Goal: Information Seeking & Learning: Learn about a topic

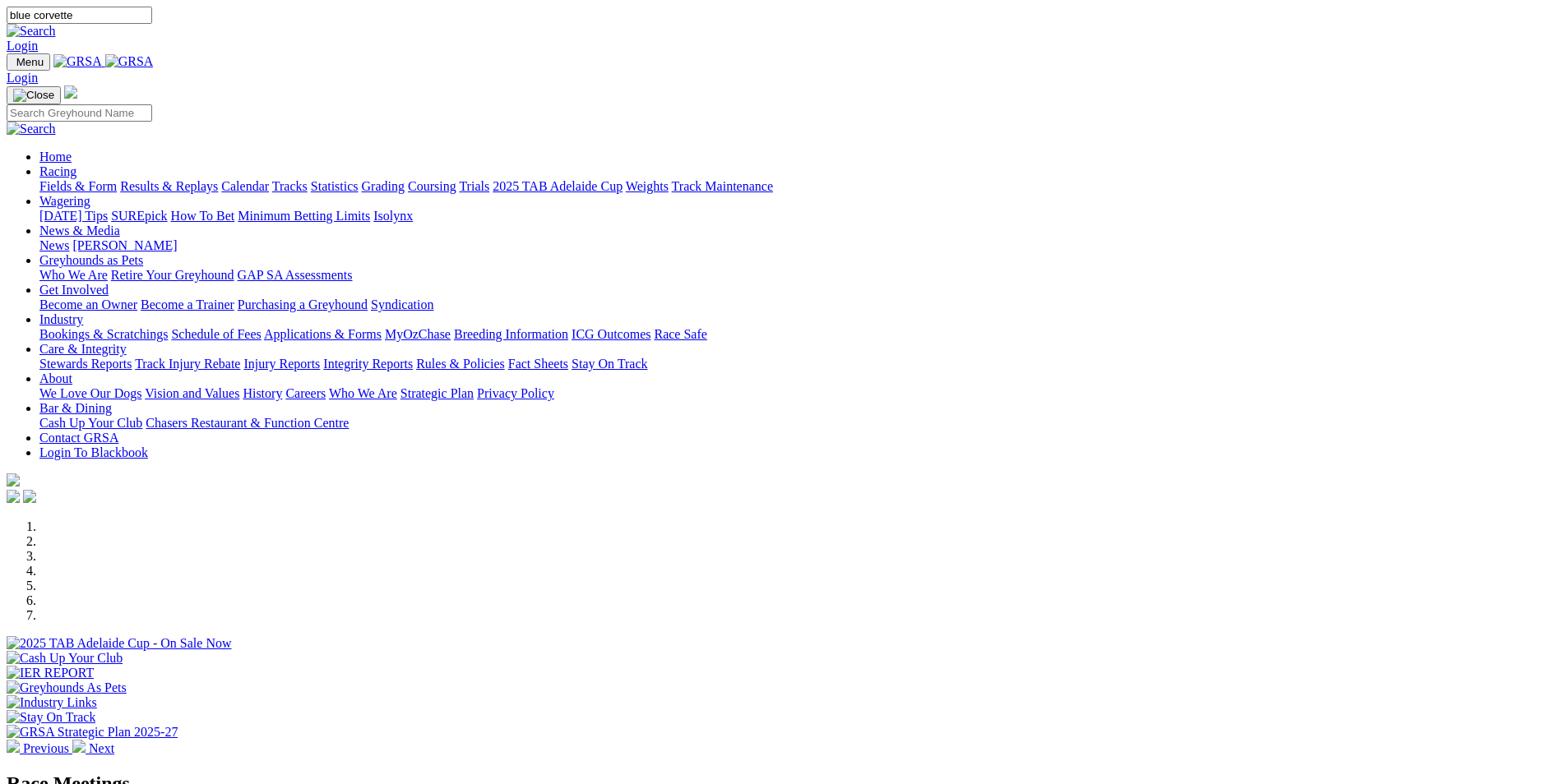
type input "blue corvette"
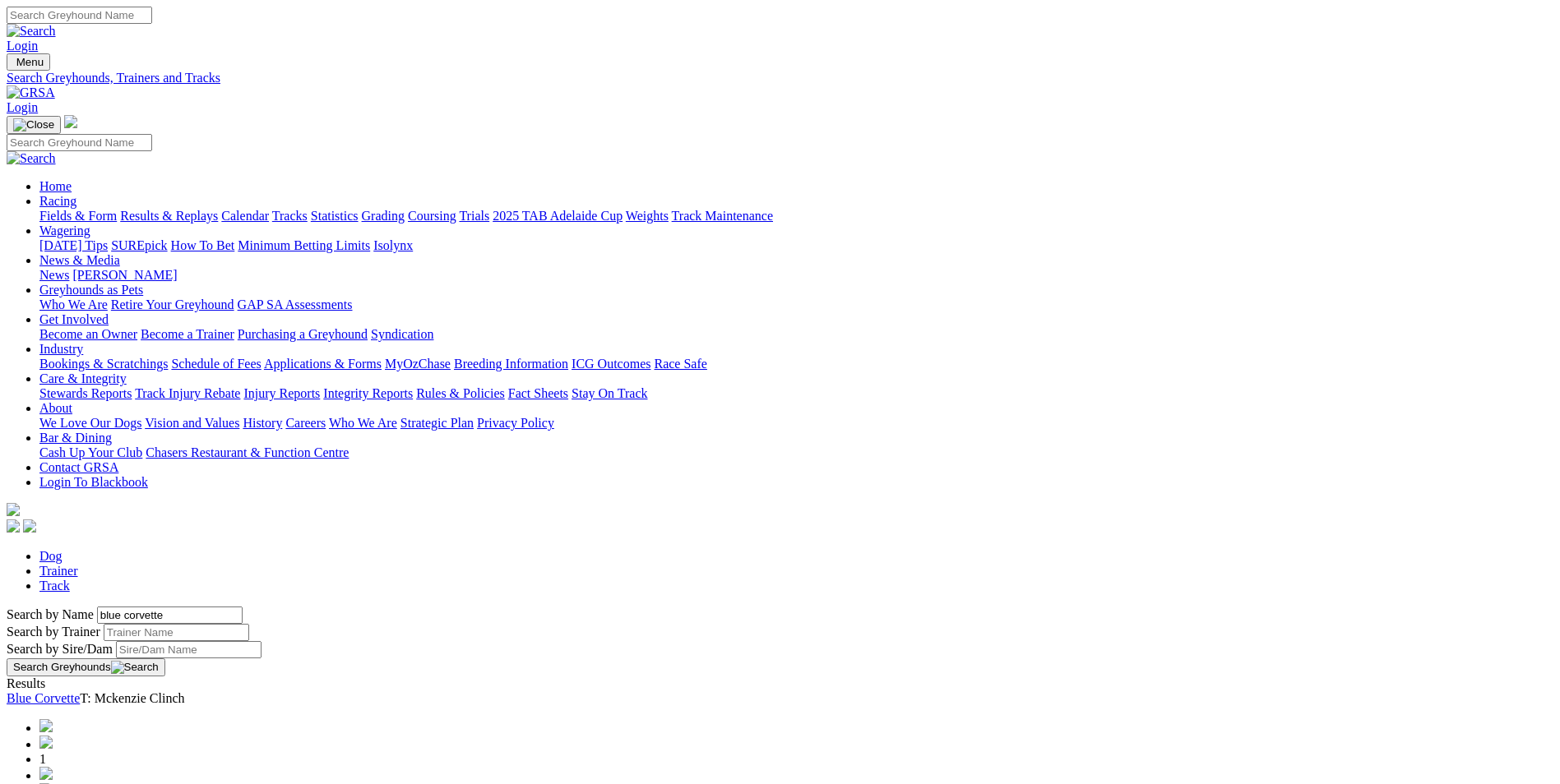
click at [80, 692] on link "Blue Corvette" at bounding box center [43, 699] width 73 height 14
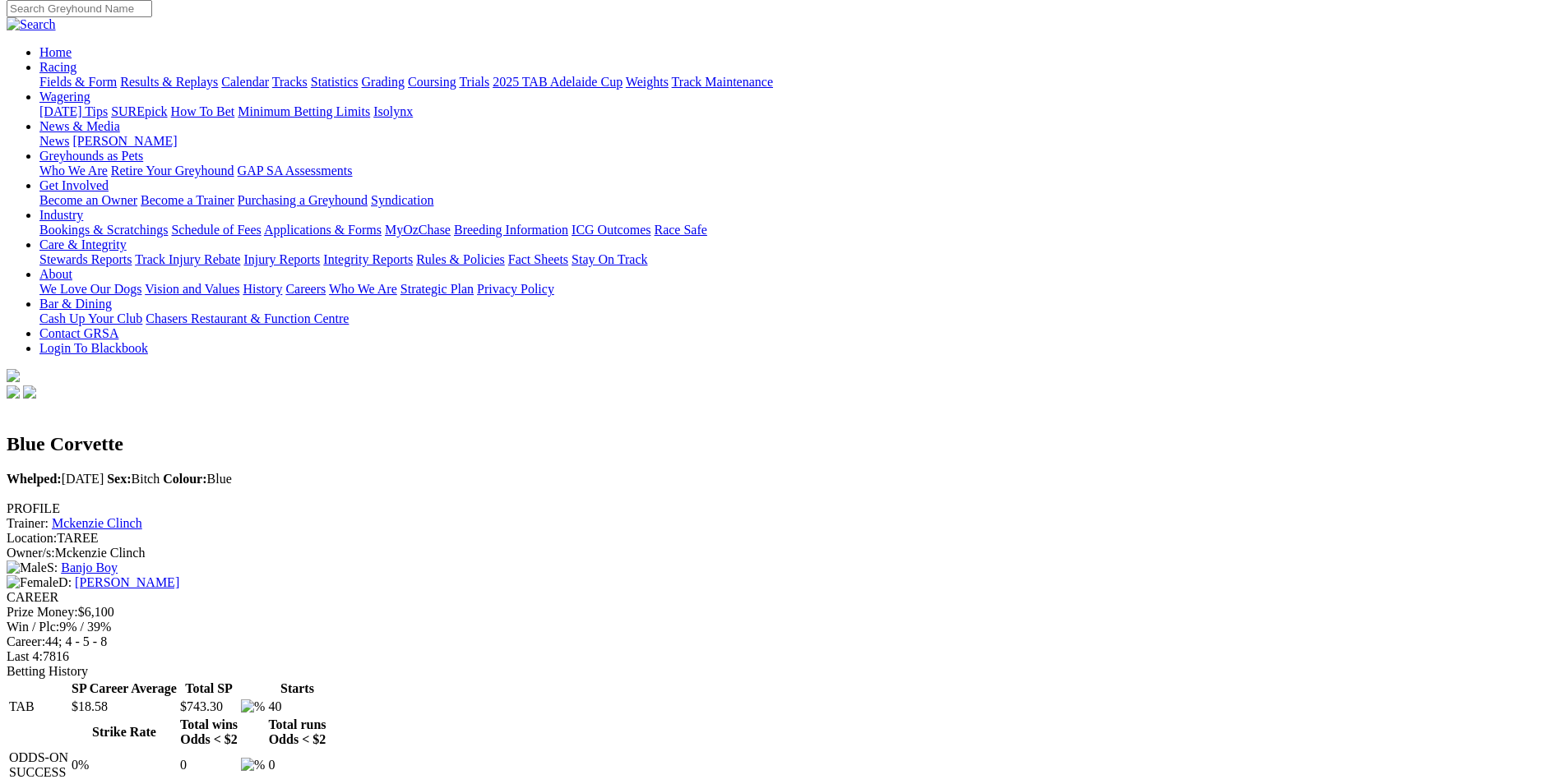
scroll to position [139, 0]
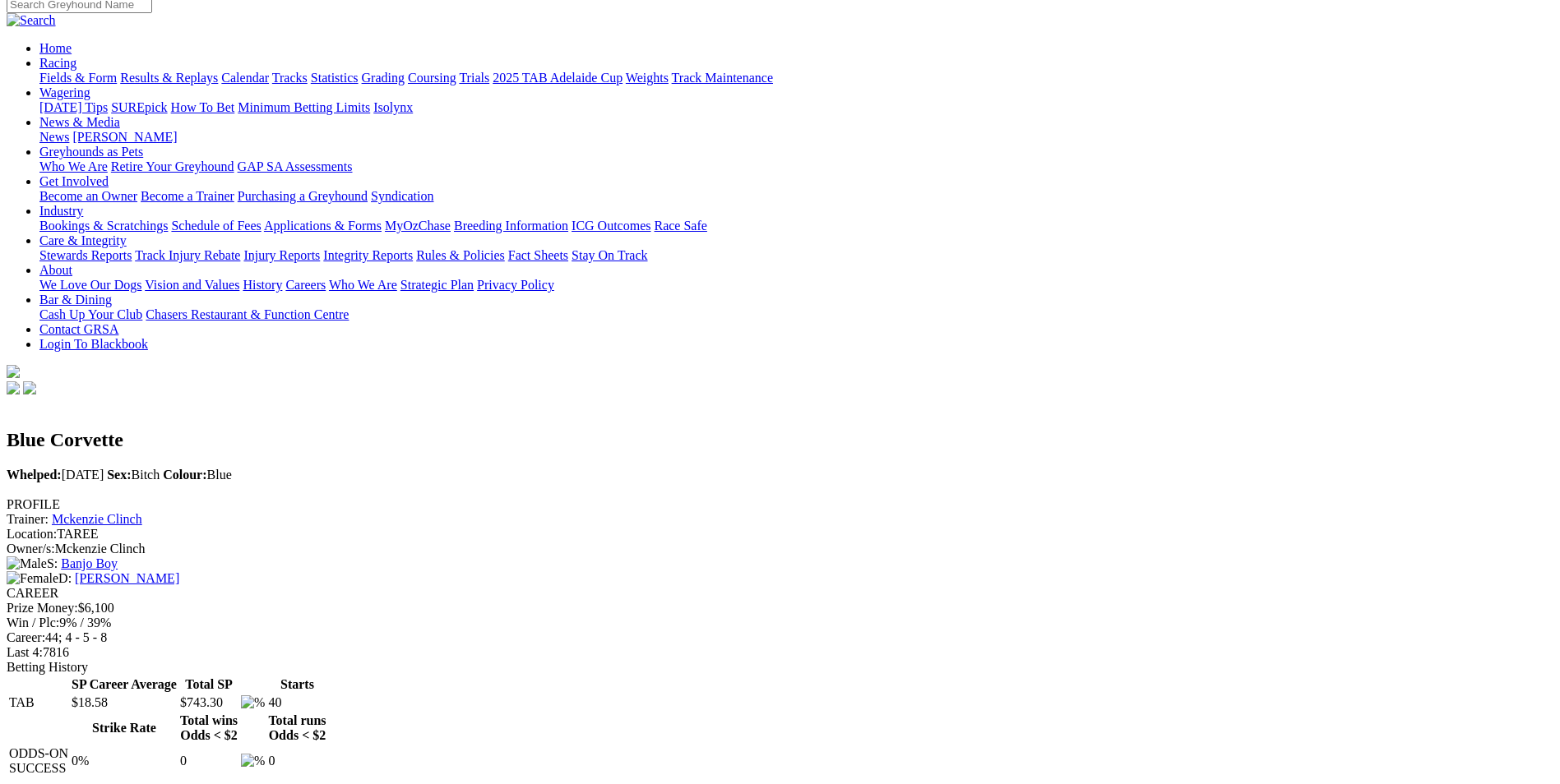
click at [75, 783] on link "Career" at bounding box center [57, 799] width 36 height 14
click at [142, 512] on link "Mckenzie Clinch" at bounding box center [97, 519] width 91 height 14
